Goal: Task Accomplishment & Management: Manage account settings

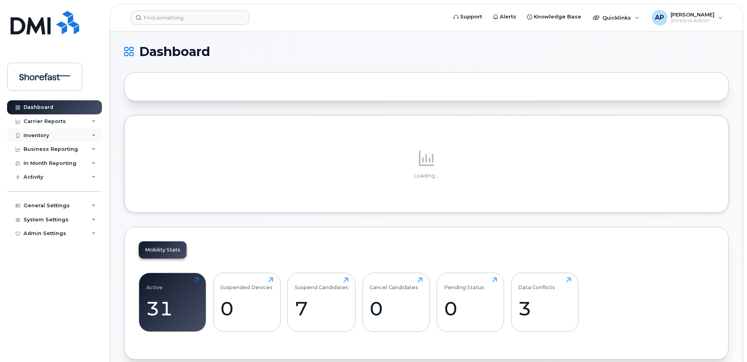
click at [59, 129] on div "Inventory" at bounding box center [54, 136] width 95 height 14
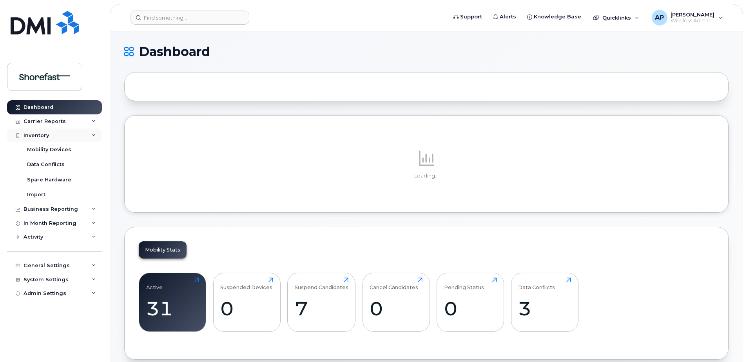
click at [58, 137] on div "Inventory" at bounding box center [54, 136] width 95 height 14
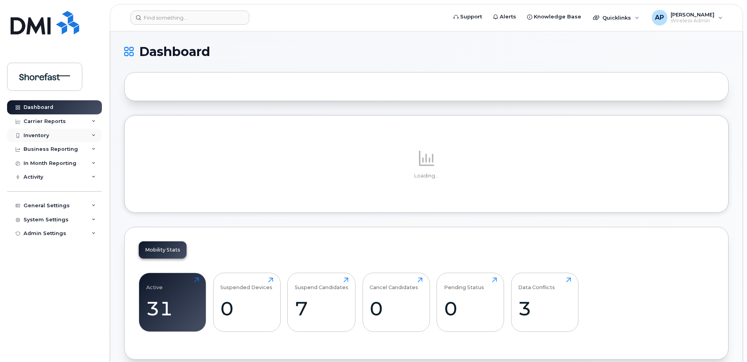
click at [53, 130] on div "Inventory" at bounding box center [54, 136] width 95 height 14
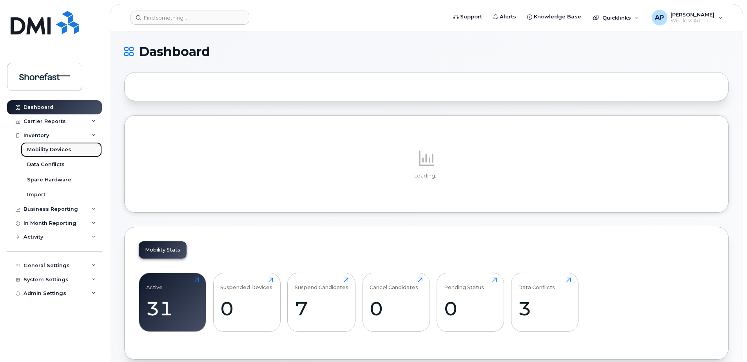
click at [53, 146] on div "Mobility Devices" at bounding box center [49, 149] width 44 height 7
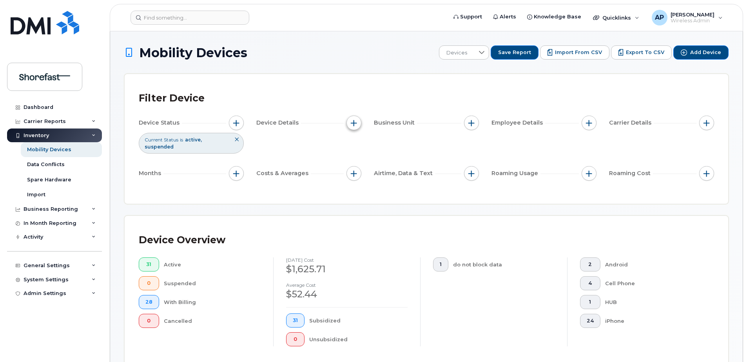
click at [355, 123] on span "button" at bounding box center [354, 123] width 6 height 6
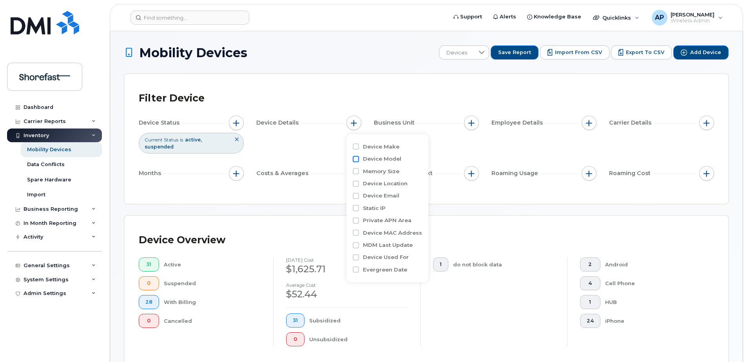
click at [355, 159] on input "Device Model" at bounding box center [356, 159] width 6 height 6
checkbox input "true"
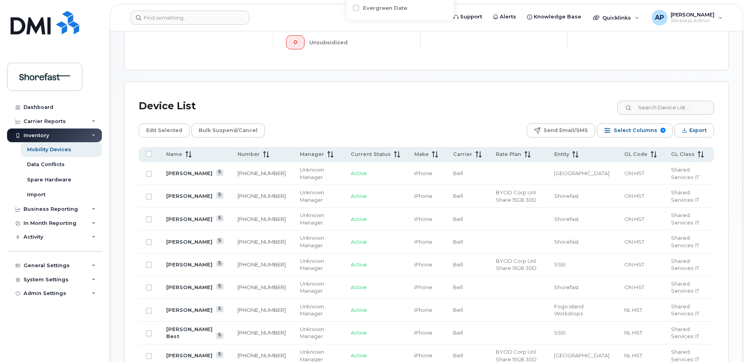
scroll to position [287, 0]
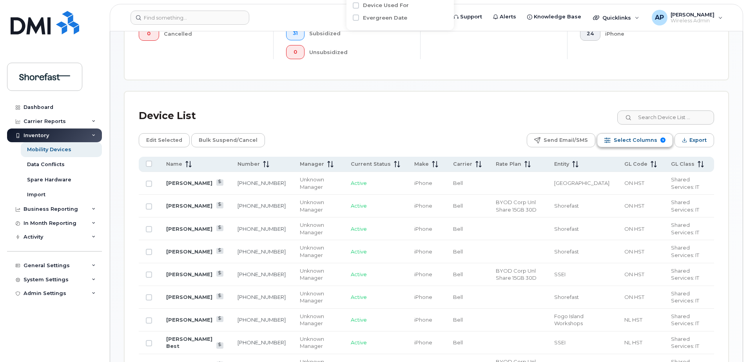
click at [642, 140] on span "Select Columns" at bounding box center [635, 140] width 43 height 12
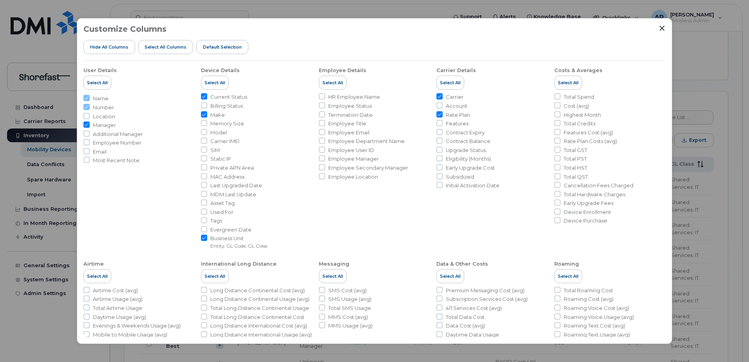
drag, startPoint x: 204, startPoint y: 132, endPoint x: 219, endPoint y: 139, distance: 16.6
click at [202, 132] on input "Model" at bounding box center [204, 132] width 6 height 6
checkbox input "true"
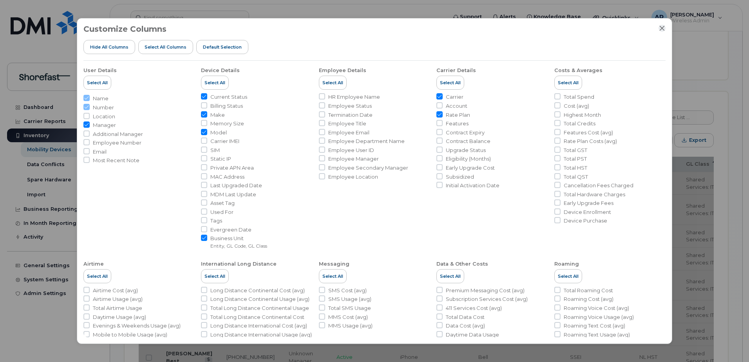
click at [662, 28] on icon "Close" at bounding box center [662, 28] width 5 height 5
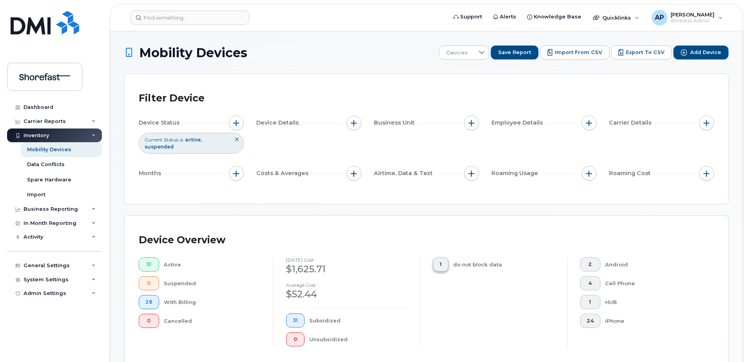
click at [442, 268] on button "1" at bounding box center [440, 264] width 15 height 14
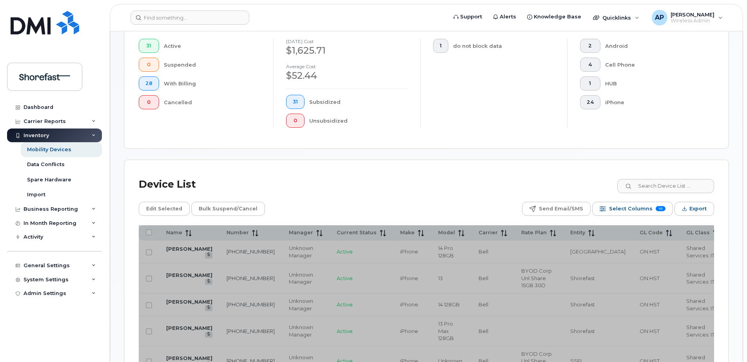
scroll to position [274, 0]
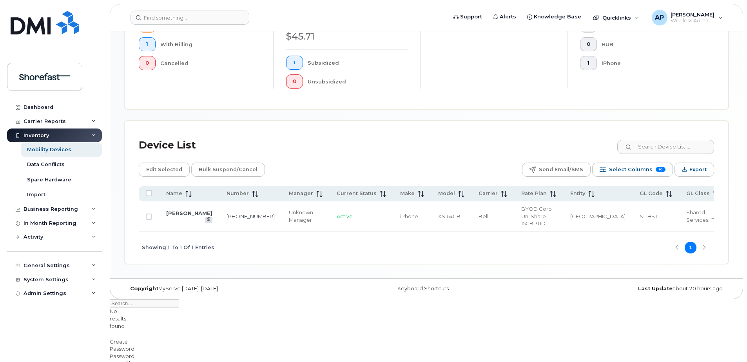
scroll to position [208, 0]
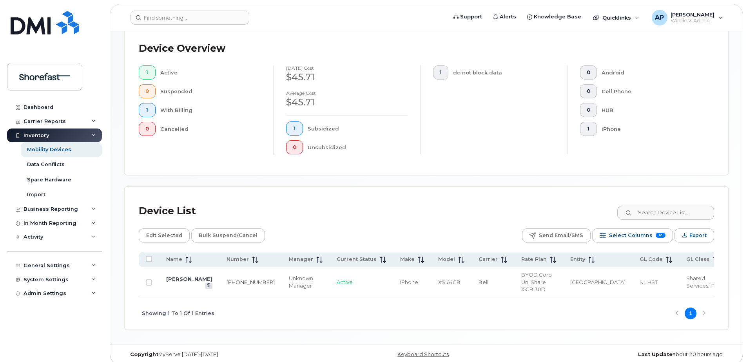
click at [179, 278] on td "[PERSON_NAME]" at bounding box center [189, 282] width 60 height 30
click at [176, 276] on link "[PERSON_NAME]" at bounding box center [189, 279] width 46 height 6
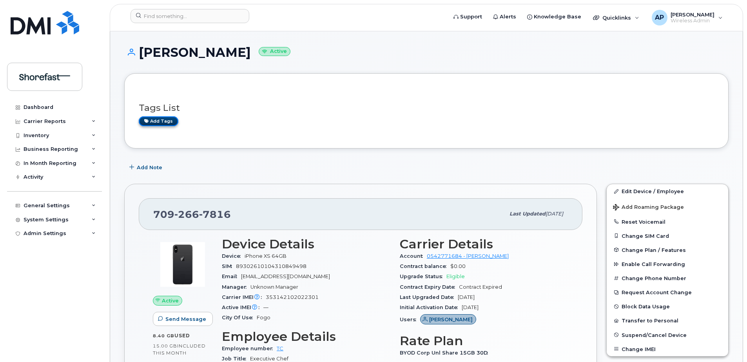
click at [160, 121] on link "Add tags" at bounding box center [159, 121] width 40 height 10
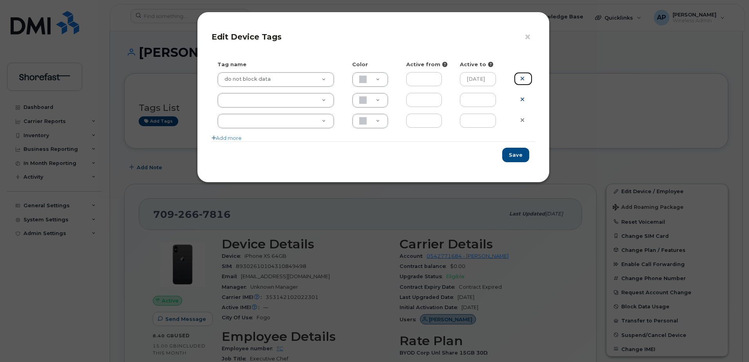
click at [524, 78] on icon at bounding box center [522, 79] width 4 height 6
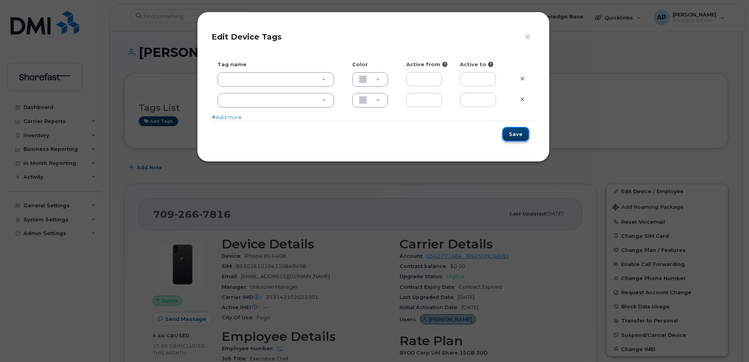
click at [514, 134] on button "Save" at bounding box center [515, 134] width 27 height 14
